Goal: Transaction & Acquisition: Purchase product/service

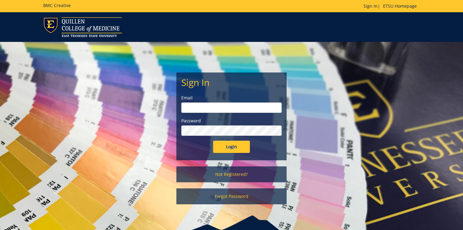
drag, startPoint x: 0, startPoint y: 0, endPoint x: 238, endPoint y: 110, distance: 262.4
click at [238, 110] on input "email" at bounding box center [231, 108] width 100 height 10
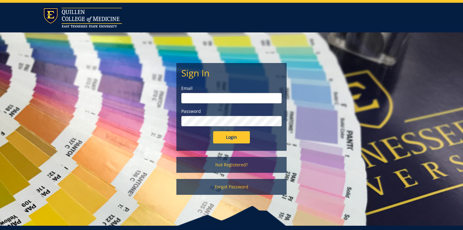
scroll to position [13, 0]
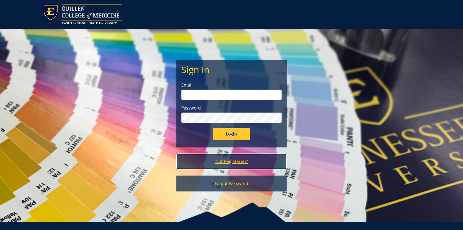
click at [237, 163] on link "Not Registered?" at bounding box center [231, 162] width 110 height 16
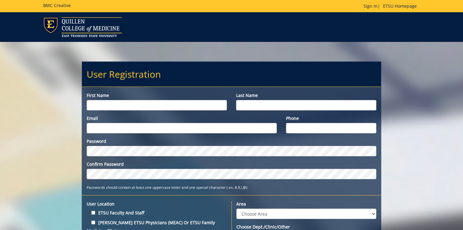
click at [197, 105] on input "First name" at bounding box center [157, 105] width 140 height 10
type input "farman"
click at [264, 104] on input "Last name" at bounding box center [306, 105] width 140 height 10
type input "ali"
click at [190, 131] on input "Email" at bounding box center [182, 128] width 190 height 10
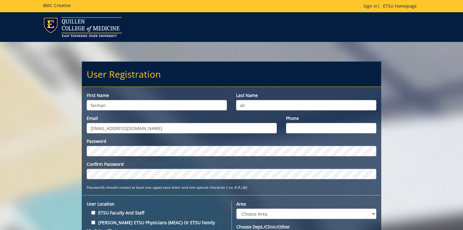
type input "[EMAIL_ADDRESS][DOMAIN_NAME]"
click at [290, 127] on input "Phone" at bounding box center [331, 128] width 90 height 10
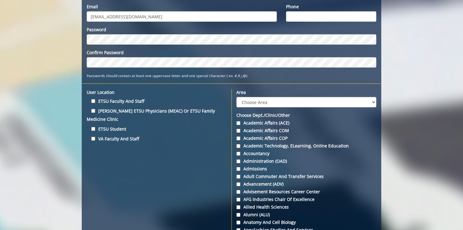
scroll to position [112, 0]
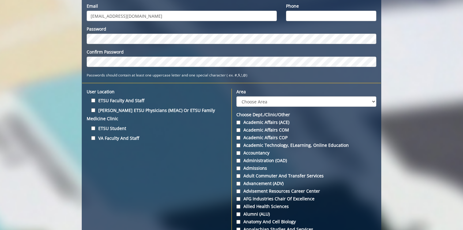
click at [93, 124] on label "ETSU Student" at bounding box center [157, 128] width 140 height 8
click at [93, 127] on input "ETSU Student" at bounding box center [93, 129] width 4 height 4
checkbox input "true"
click at [93, 101] on input "ETSU Faculty and Staff" at bounding box center [93, 101] width 4 height 4
checkbox input "true"
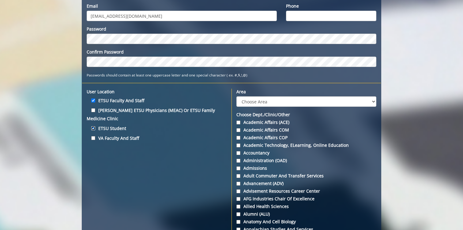
click at [93, 127] on input "ETSU Student" at bounding box center [93, 129] width 4 height 4
checkbox input "false"
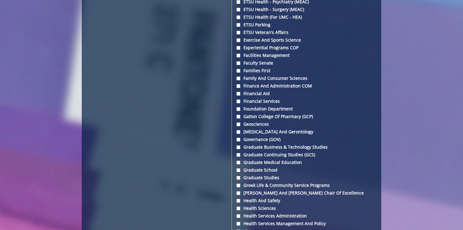
scroll to position [1101, 0]
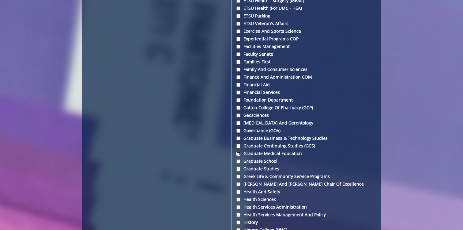
click at [240, 156] on input "Graduate Medical Education" at bounding box center [239, 154] width 4 height 4
checkbox input "true"
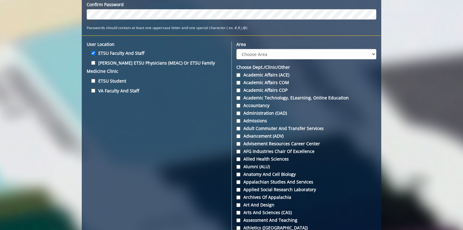
scroll to position [0, 0]
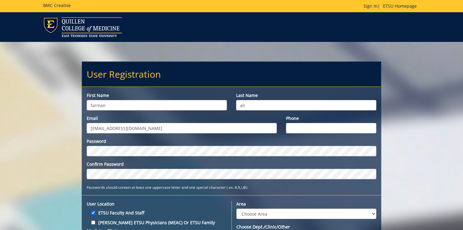
click at [296, 130] on input "Phone" at bounding box center [331, 128] width 90 height 10
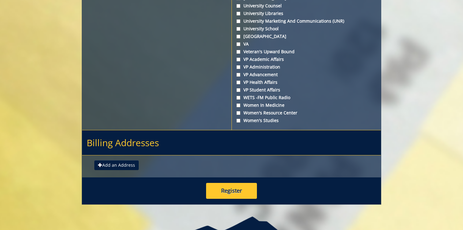
scroll to position [2304, 0]
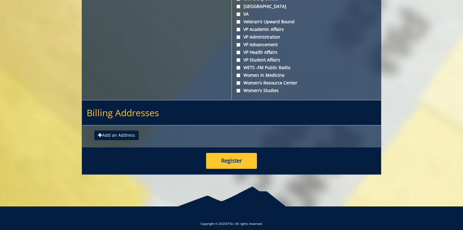
type input "3134660112"
click at [212, 167] on button "Register" at bounding box center [231, 161] width 51 height 16
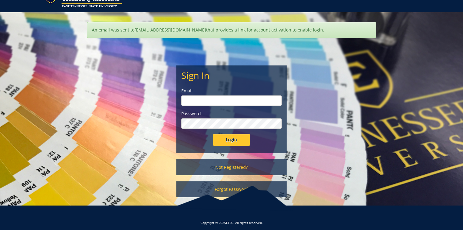
scroll to position [34, 0]
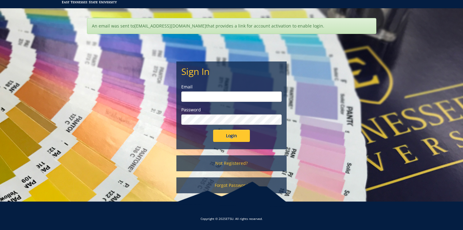
click at [202, 97] on input "email" at bounding box center [231, 97] width 100 height 10
type input "[EMAIL_ADDRESS][DOMAIN_NAME]"
click at [228, 133] on input "Login" at bounding box center [231, 136] width 37 height 12
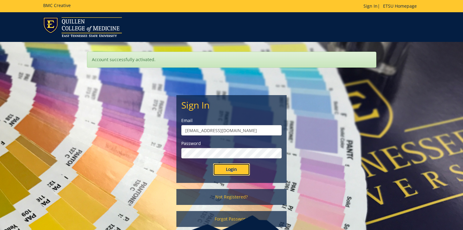
click at [235, 169] on input "Login" at bounding box center [231, 170] width 37 height 12
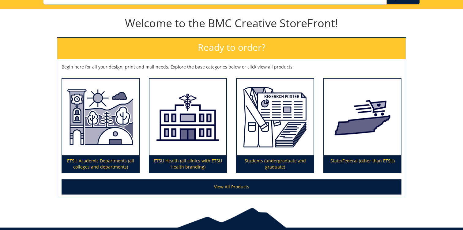
scroll to position [55, 0]
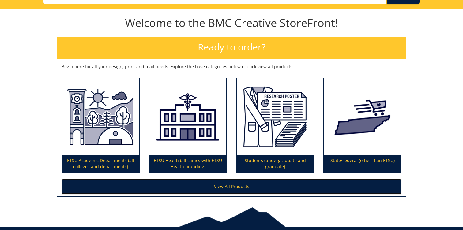
click at [203, 187] on link "View All Products" at bounding box center [232, 186] width 340 height 15
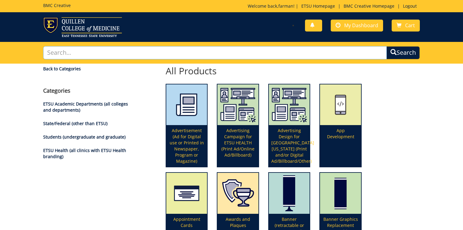
click at [222, 52] on input "text" at bounding box center [215, 52] width 344 height 13
type input "posters"
click at [387, 46] on button "Search" at bounding box center [403, 52] width 33 height 13
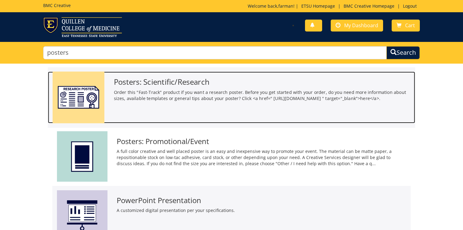
click at [195, 79] on h3 "Posters: Scientific/Research" at bounding box center [262, 82] width 297 height 8
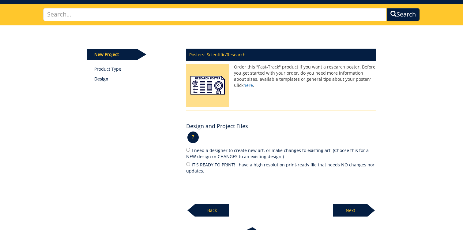
scroll to position [26, 0]
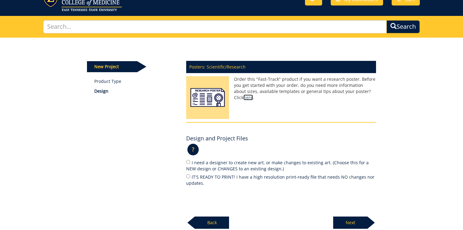
click at [253, 95] on link "here" at bounding box center [248, 98] width 9 height 6
